Goal: Transaction & Acquisition: Purchase product/service

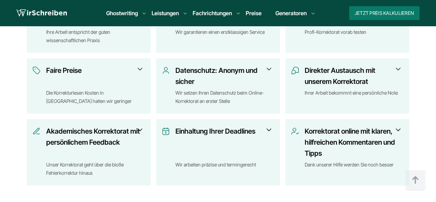
scroll to position [1207, 0]
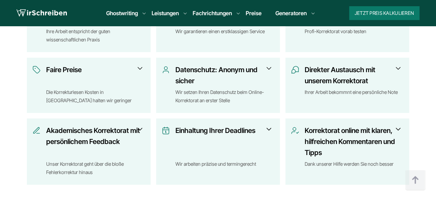
click at [51, 67] on h3 "Faire Preise" at bounding box center [93, 75] width 95 height 22
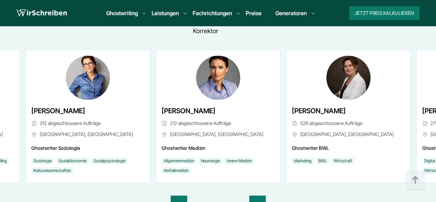
scroll to position [1655, 0]
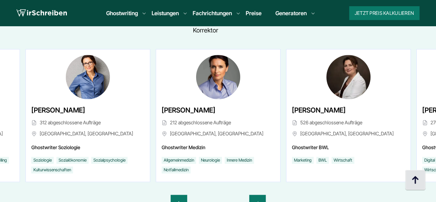
click at [414, 182] on img at bounding box center [415, 180] width 21 height 21
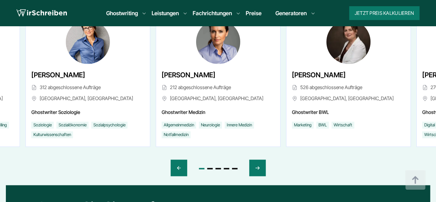
scroll to position [1690, 0]
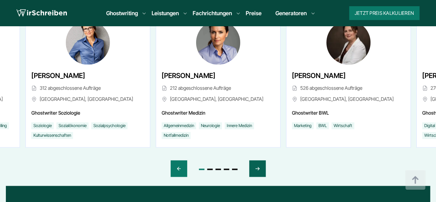
click at [259, 170] on icon "Next slide" at bounding box center [258, 168] width 6 height 17
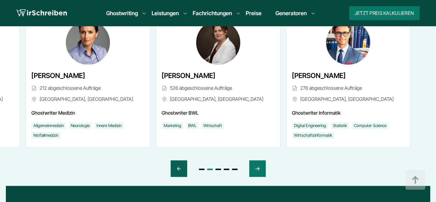
click at [183, 169] on div "Previous slide" at bounding box center [179, 168] width 17 height 17
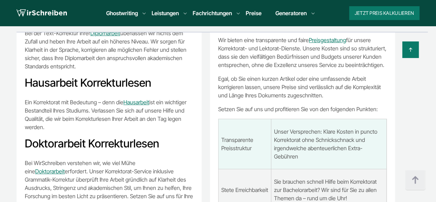
scroll to position [2655, 0]
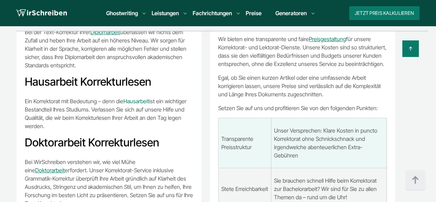
click at [135, 98] on link "Hausarbeit" at bounding box center [136, 101] width 26 height 7
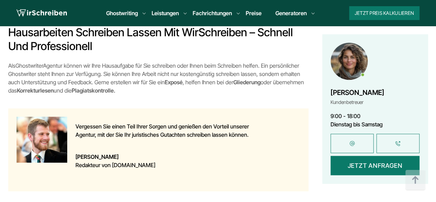
scroll to position [586, 0]
click at [396, 133] on link at bounding box center [398, 142] width 43 height 19
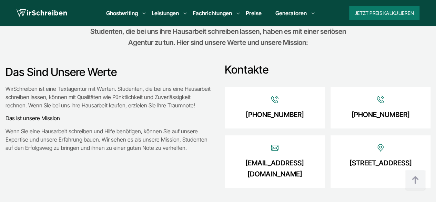
scroll to position [828, 0]
click at [382, 109] on link "+49 800 000 2747" at bounding box center [380, 114] width 58 height 11
click at [99, 172] on section "Beste Ghostwriter Agentur für Ihre Hausarbeit Studenten, die bei uns ihre Hausa…" at bounding box center [218, 96] width 436 height 239
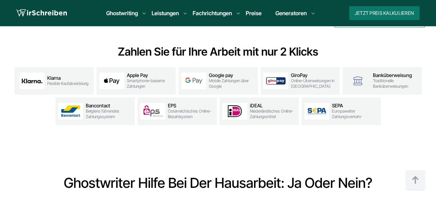
scroll to position [2207, 0]
